Goal: Complete application form

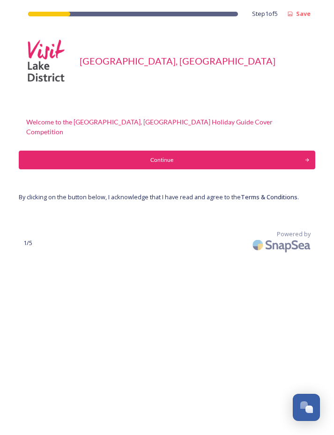
click at [302, 151] on button "Continue" at bounding box center [167, 160] width 296 height 19
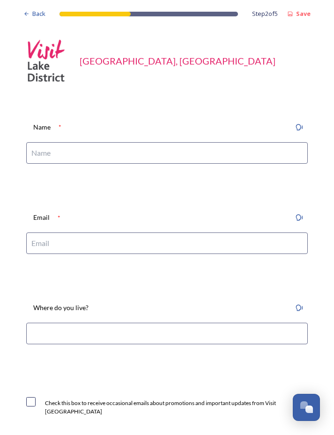
click at [264, 153] on input at bounding box center [166, 153] width 281 height 22
type input "[PERSON_NAME]"
type input "[EMAIL_ADDRESS][DOMAIN_NAME]"
click at [185, 329] on input at bounding box center [166, 334] width 281 height 22
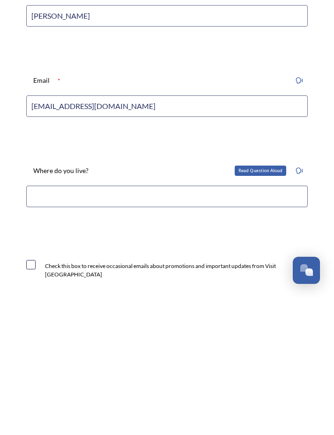
click at [302, 304] on icon at bounding box center [298, 307] width 7 height 7
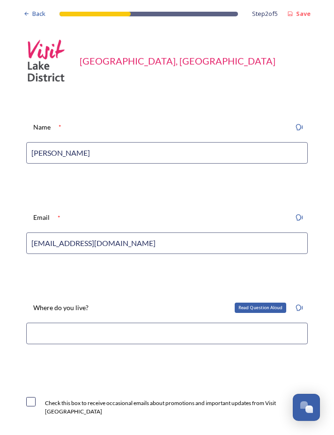
click at [219, 323] on input at bounding box center [166, 334] width 281 height 22
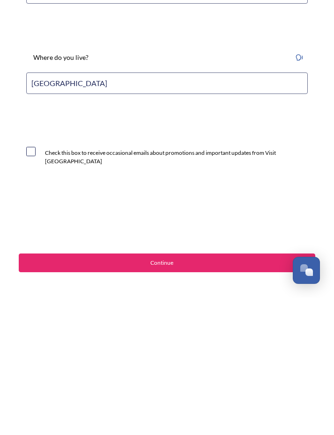
scroll to position [112, 0]
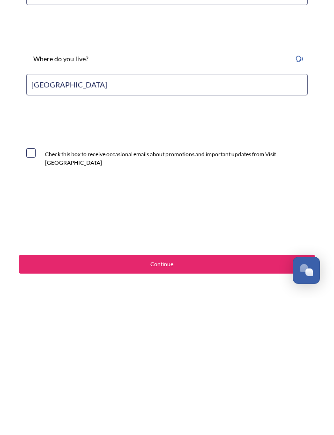
type input "[GEOGRAPHIC_DATA]"
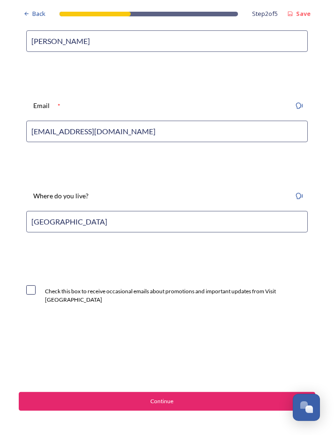
scroll to position [27, 0]
click at [240, 398] on div "Continue" at bounding box center [162, 402] width 276 height 8
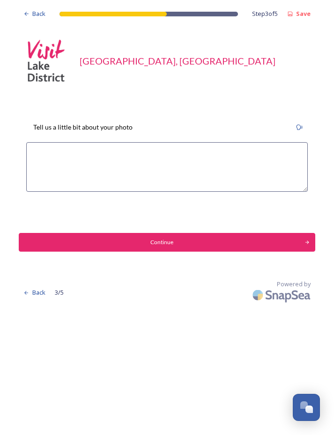
scroll to position [0, 0]
